Goal: Understand process/instructions

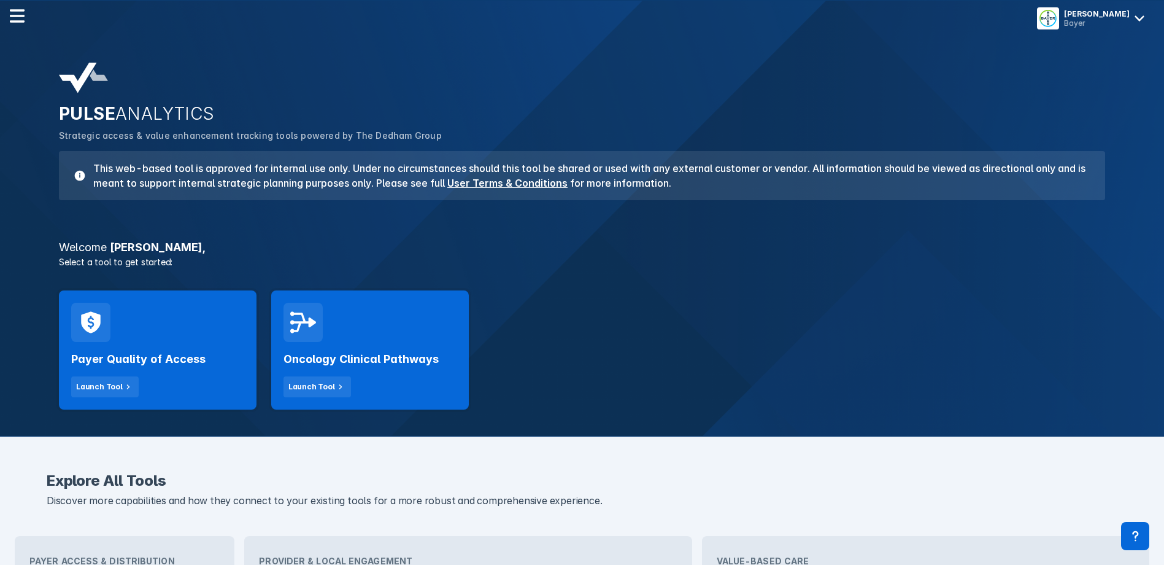
click at [307, 384] on div "Launch Tool" at bounding box center [311, 386] width 47 height 11
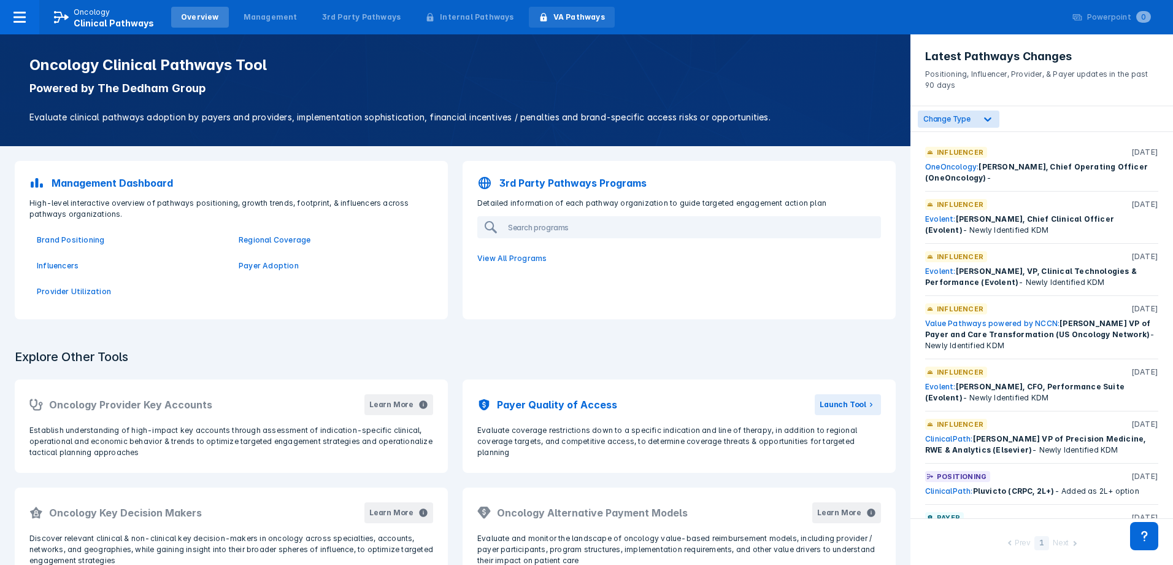
click at [576, 19] on div "VA Pathways" at bounding box center [580, 17] width 52 height 11
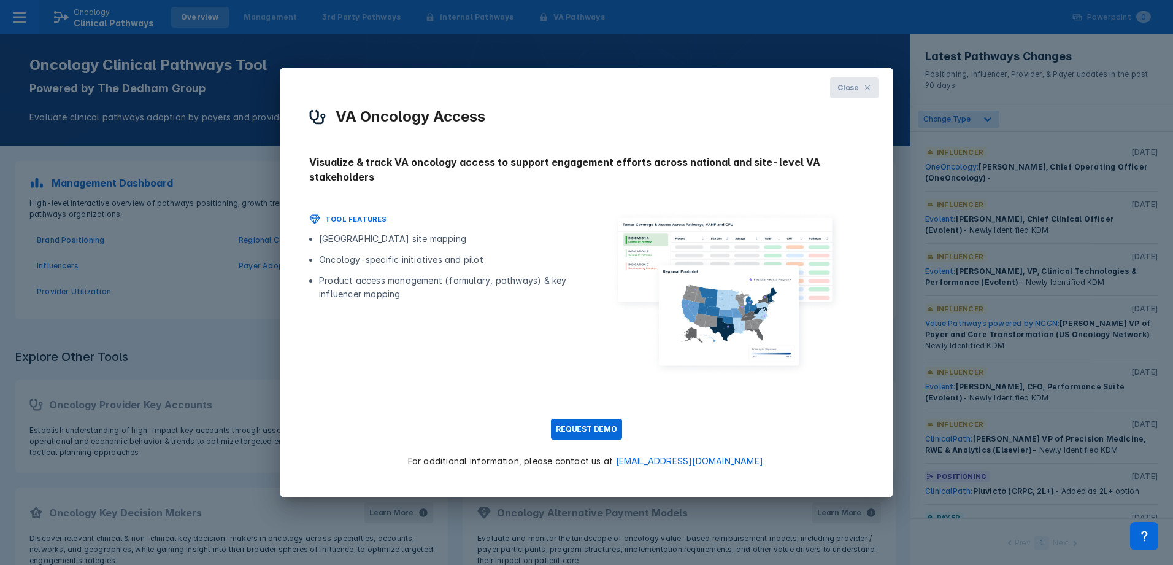
click at [862, 84] on button "Close" at bounding box center [854, 87] width 48 height 21
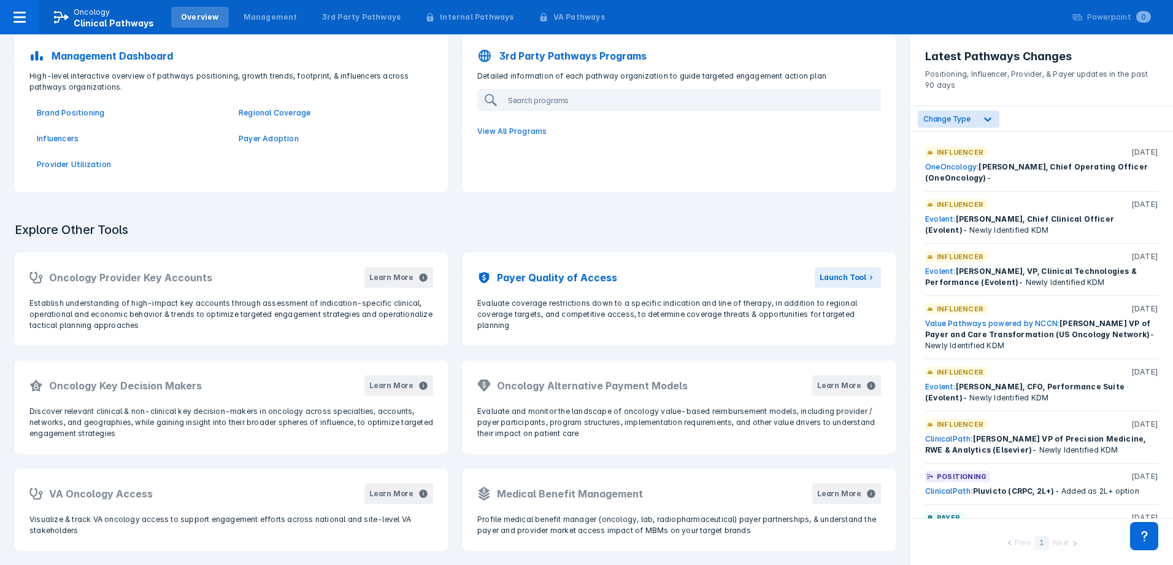
scroll to position [128, 0]
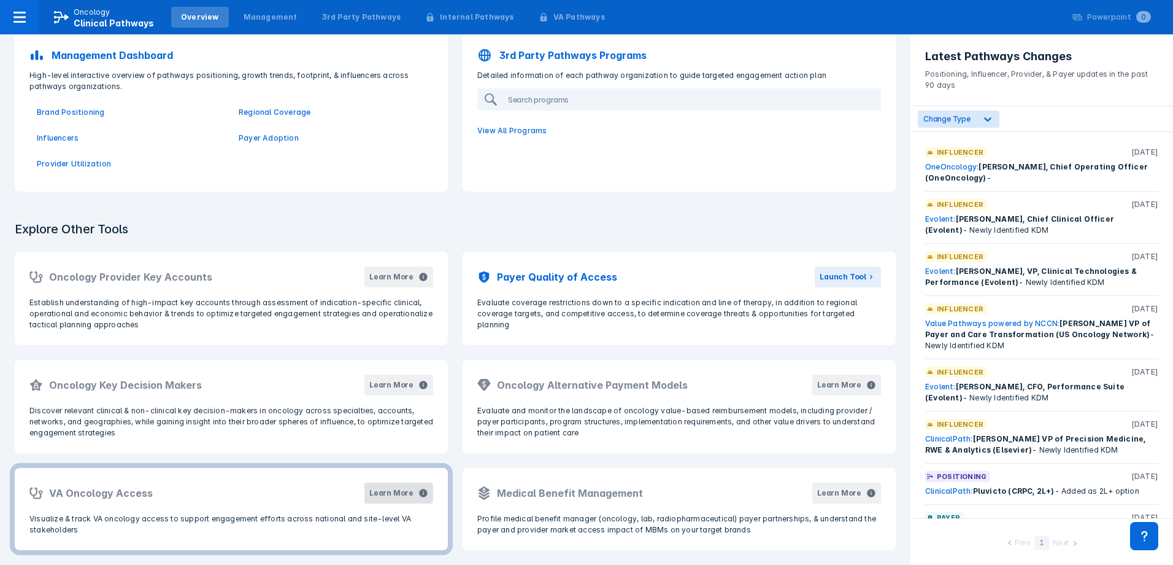
click at [385, 500] on button "Learn More" at bounding box center [399, 492] width 69 height 21
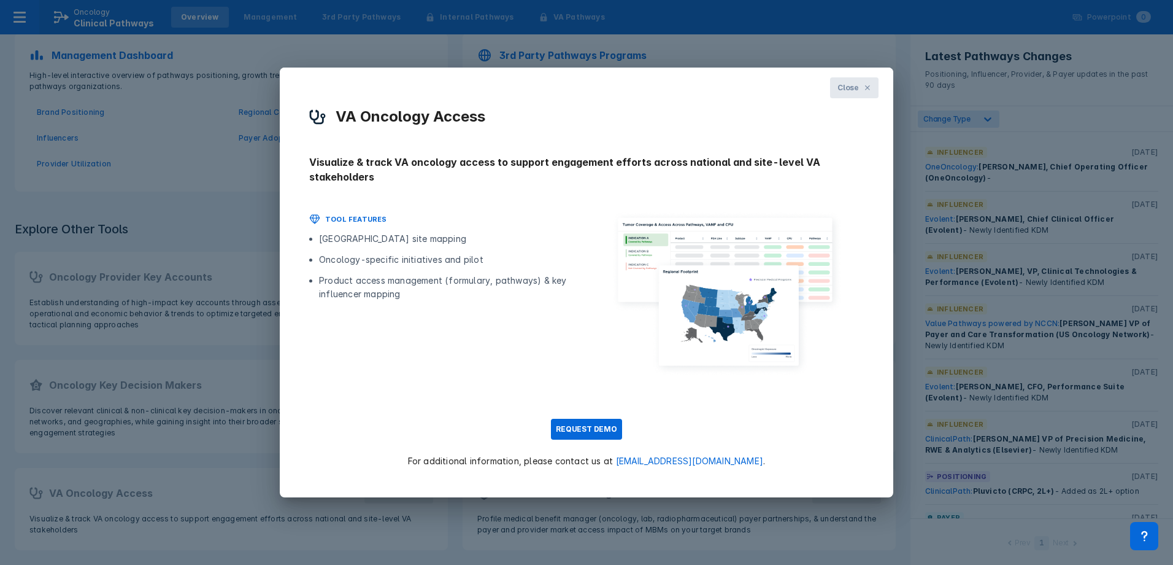
click at [867, 95] on button "Close" at bounding box center [854, 87] width 48 height 21
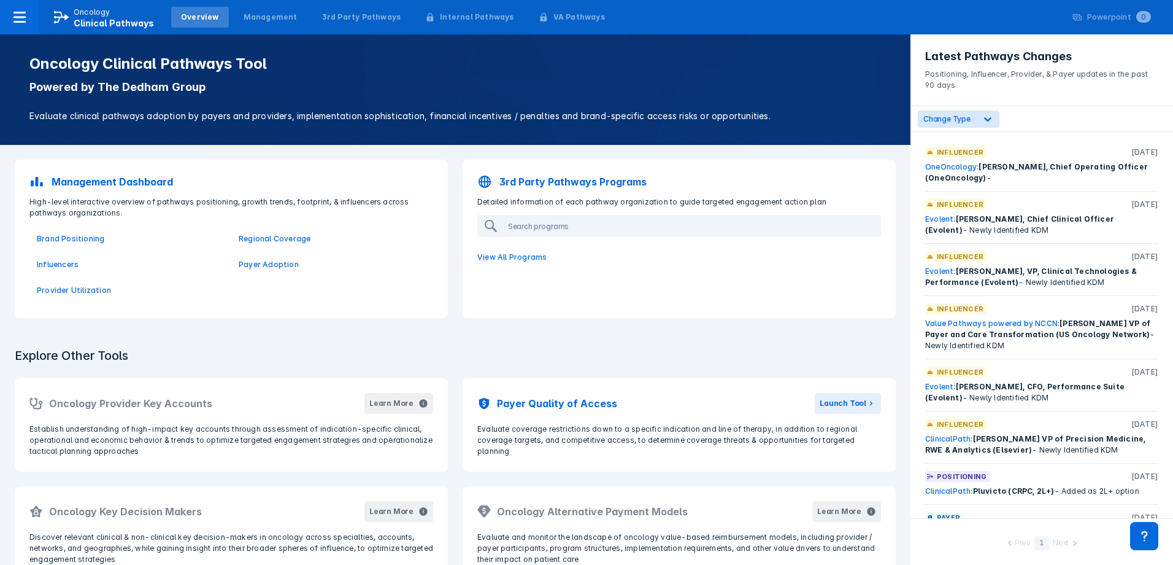
scroll to position [0, 0]
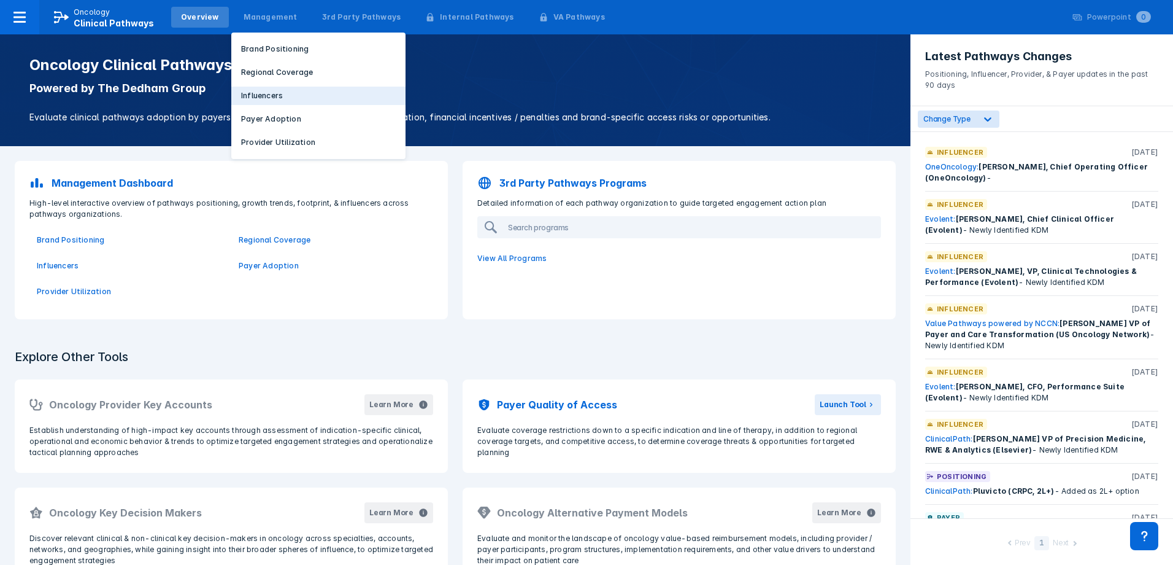
click at [273, 91] on p "Influencers" at bounding box center [262, 95] width 42 height 11
